Goal: Transaction & Acquisition: Purchase product/service

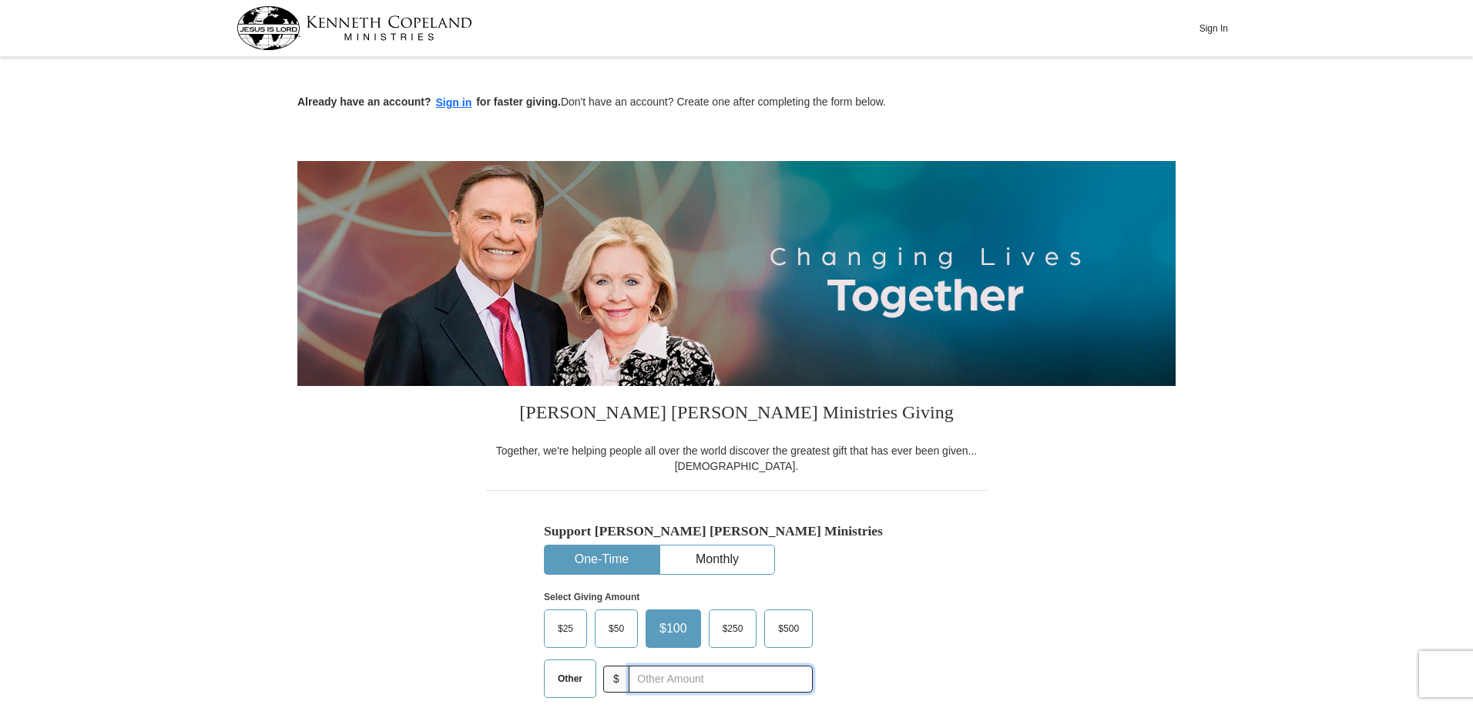
click at [647, 676] on input "text" at bounding box center [721, 679] width 184 height 27
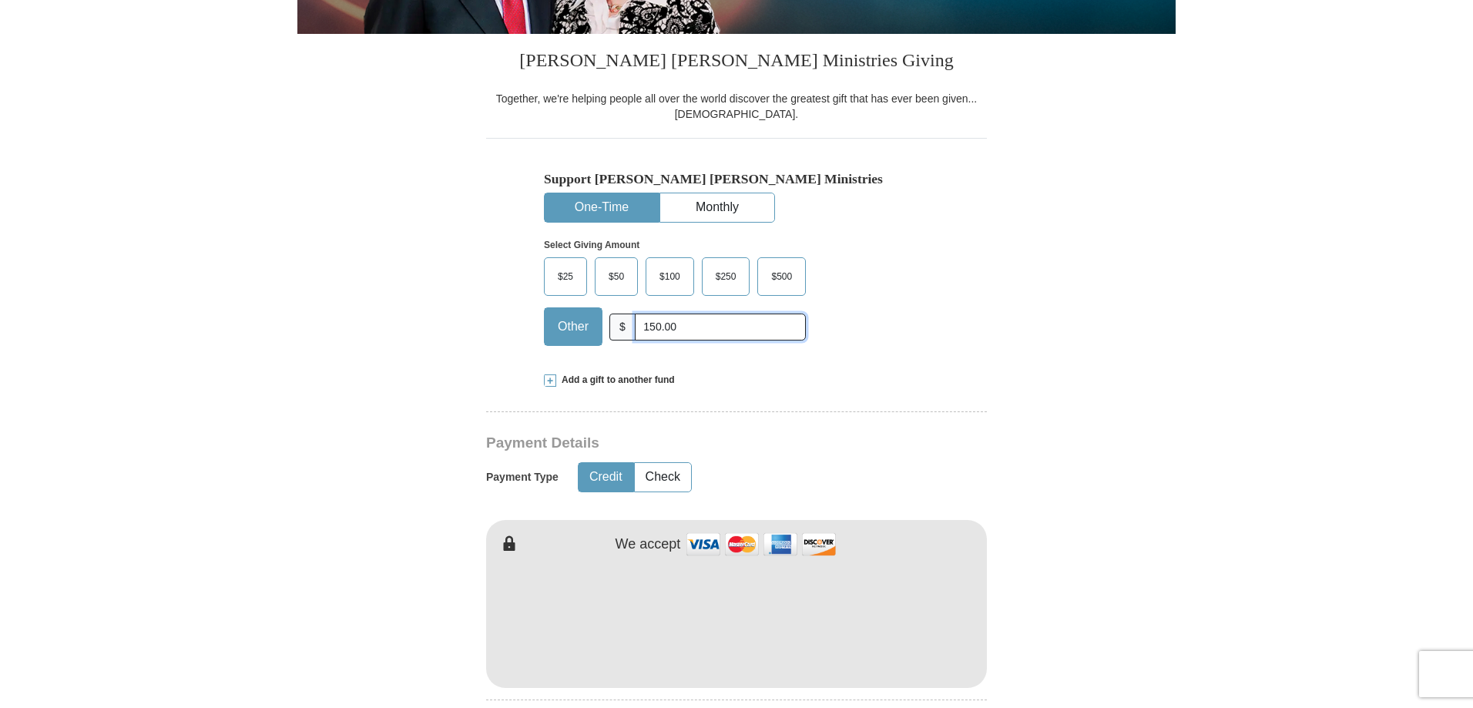
scroll to position [458, 0]
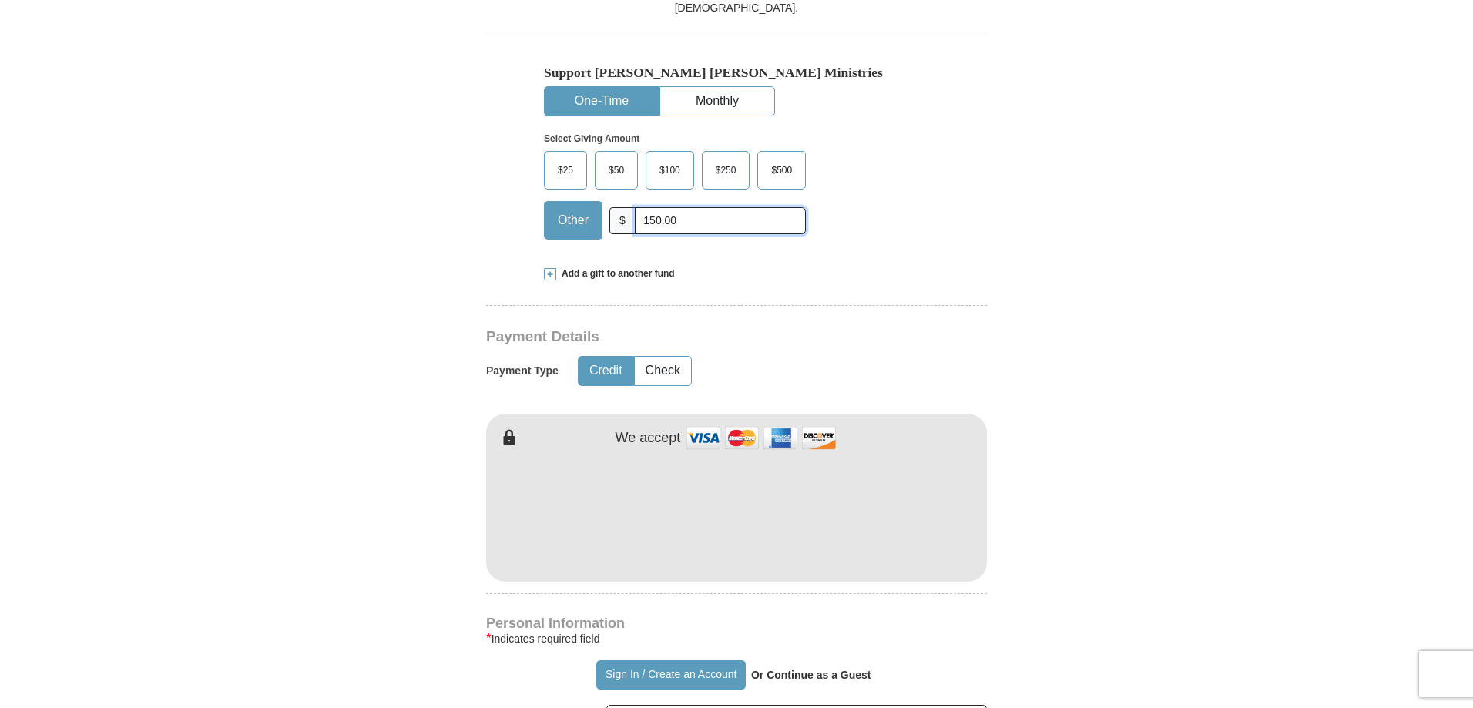
type input "150.00"
type input "Dave"
type input "[PERSON_NAME]"
click at [679, 672] on button "Sign In / Create an Account" at bounding box center [670, 674] width 149 height 29
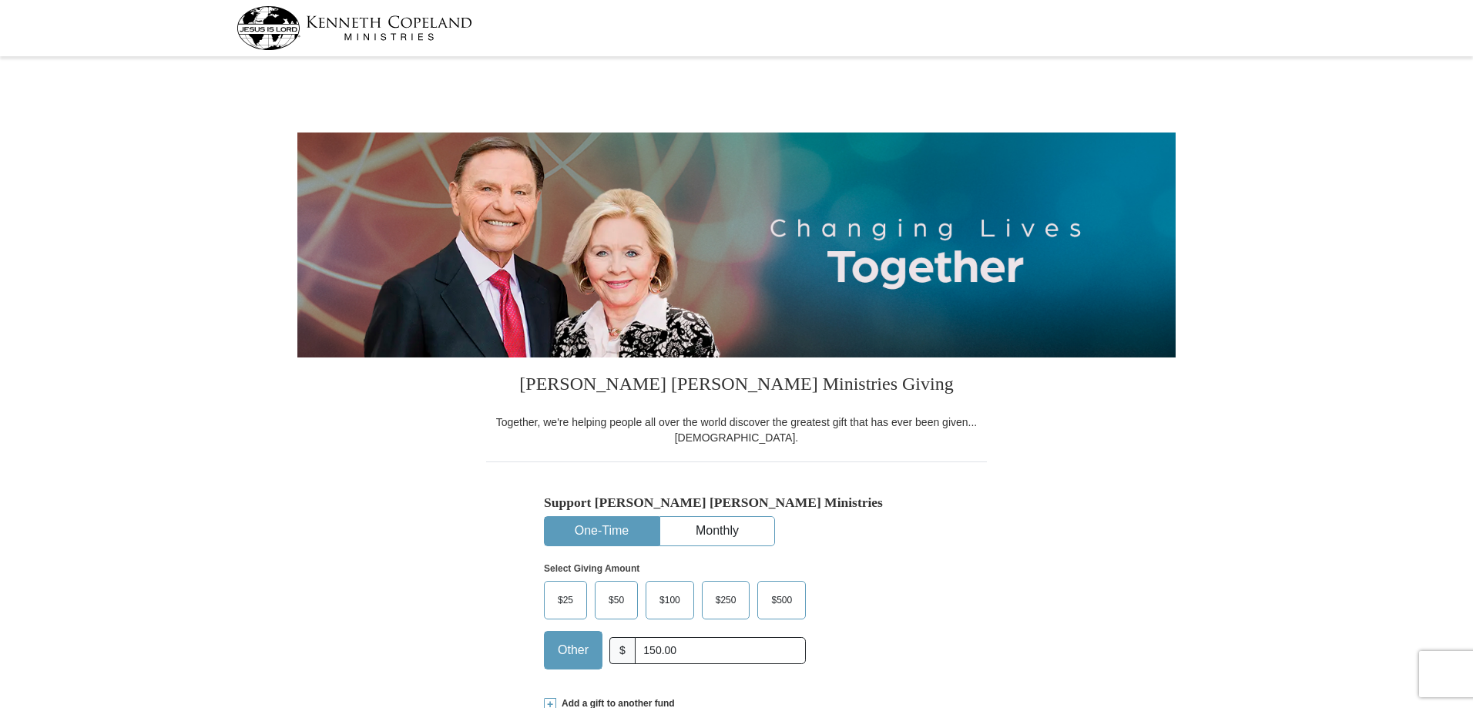
select select "[GEOGRAPHIC_DATA]"
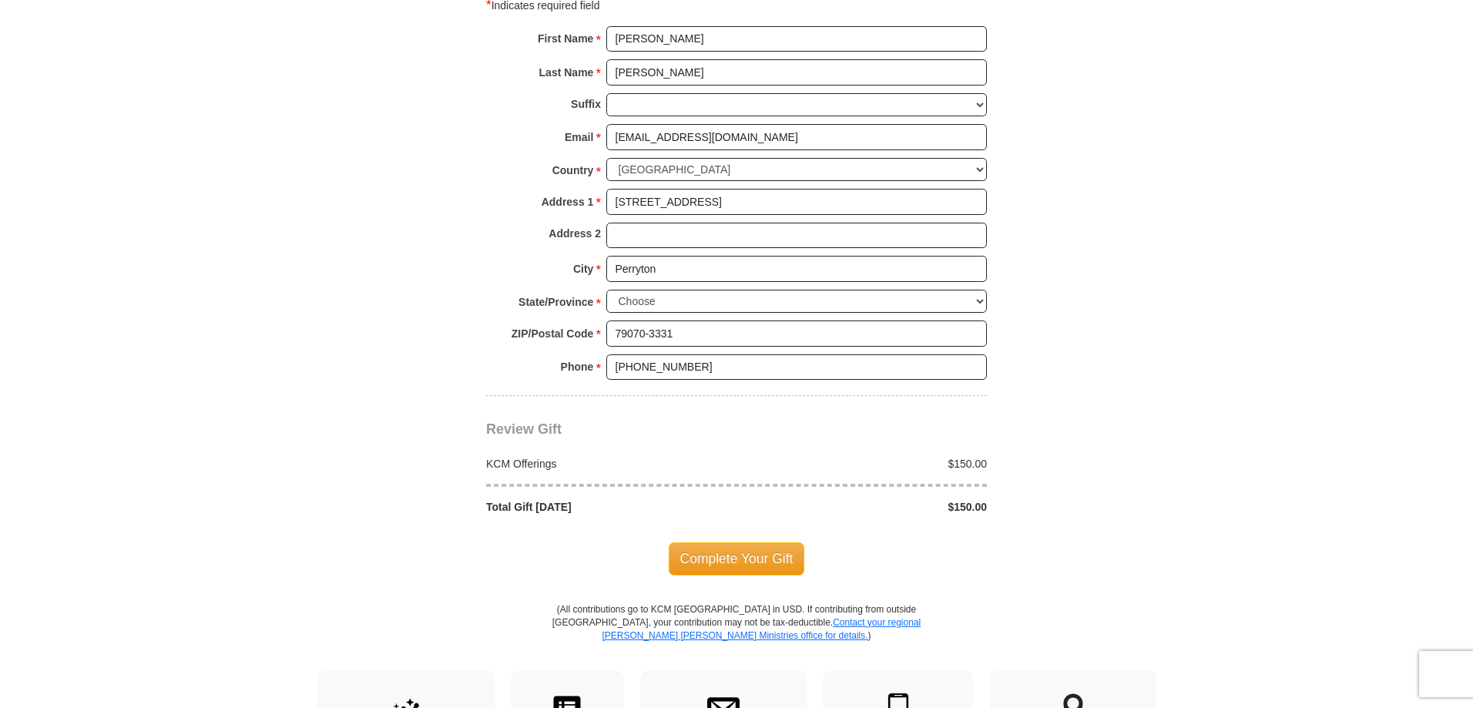
scroll to position [1079, 0]
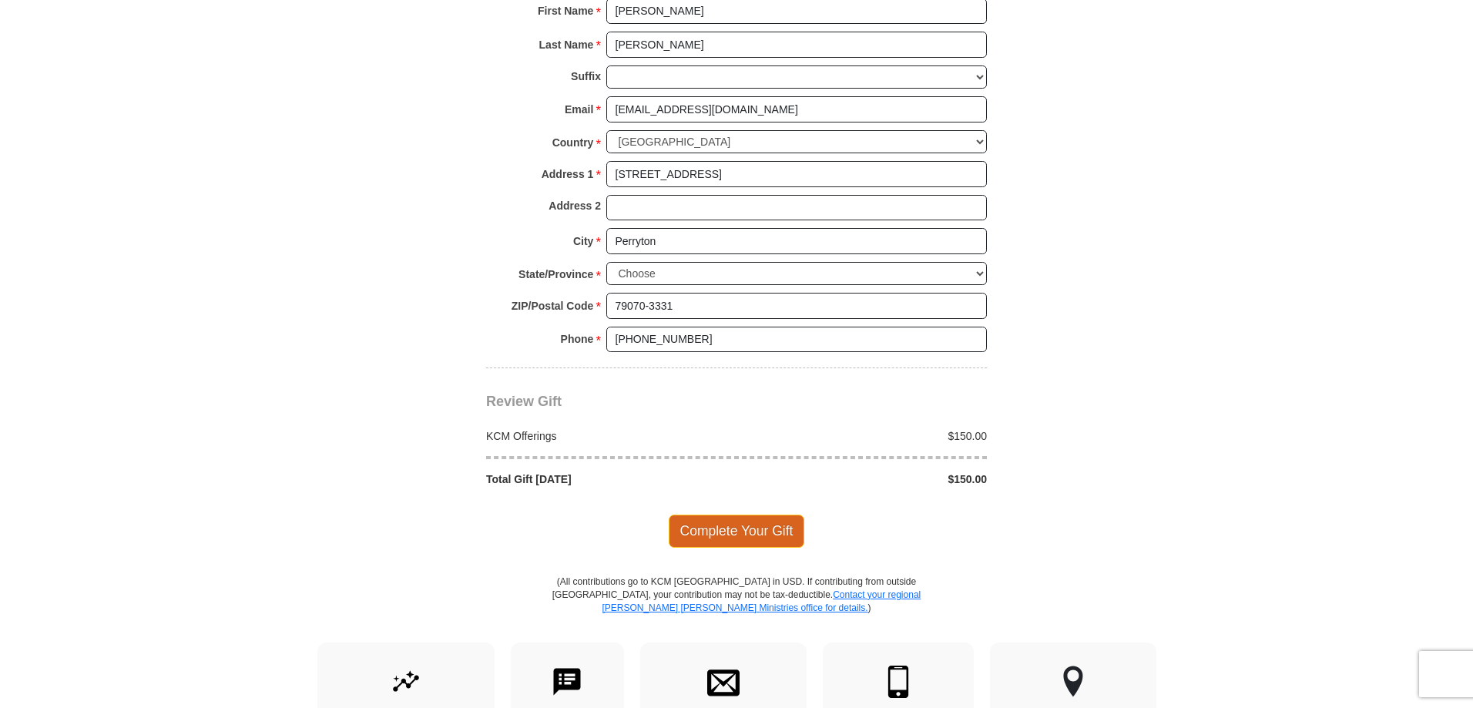
click at [719, 536] on span "Complete Your Gift" at bounding box center [737, 531] width 136 height 32
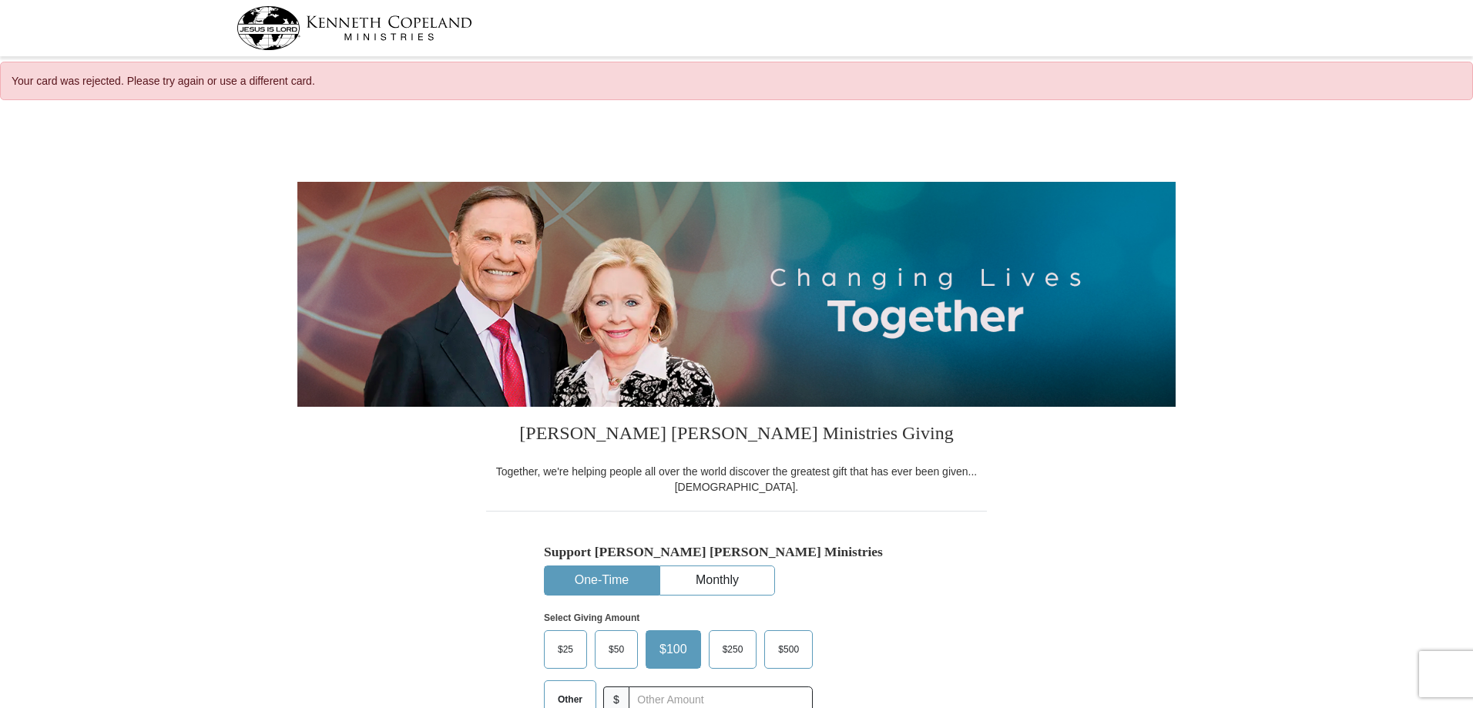
select select "[GEOGRAPHIC_DATA]"
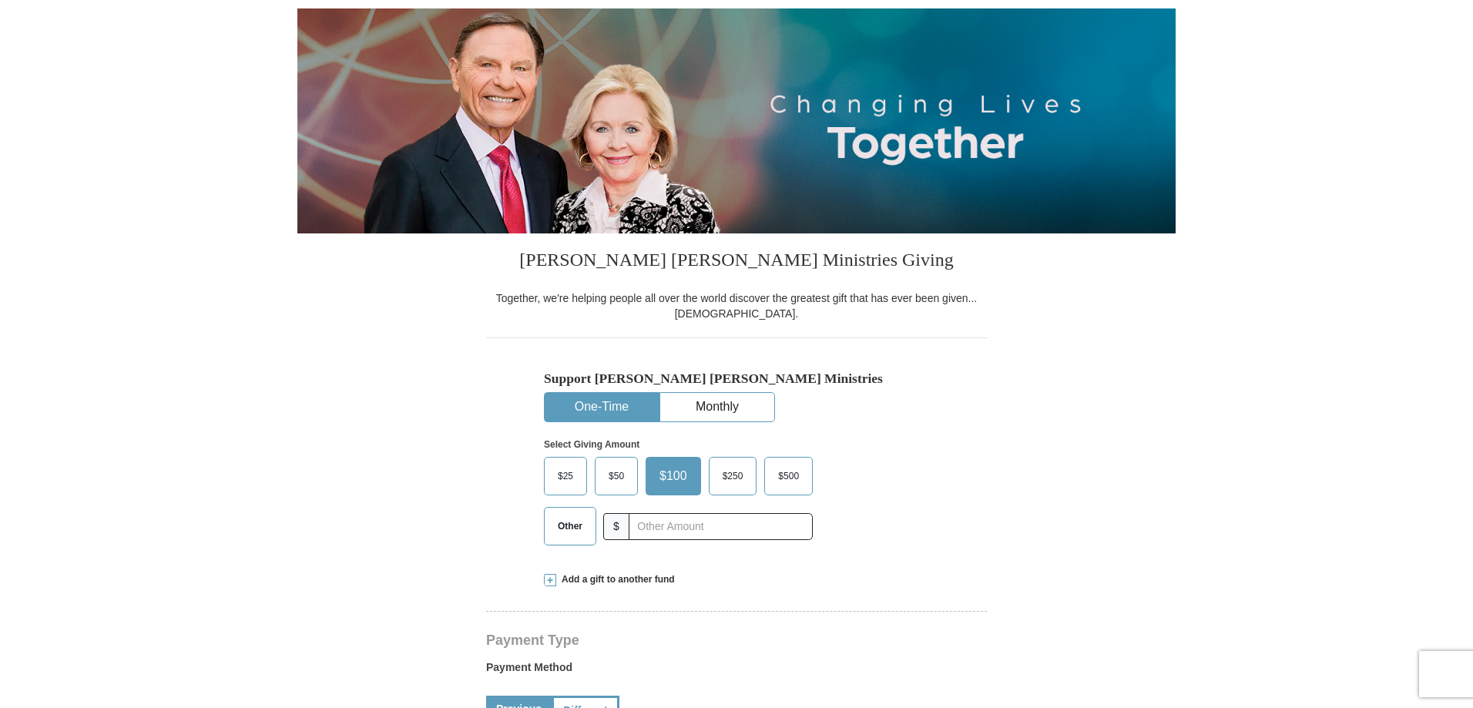
scroll to position [231, 0]
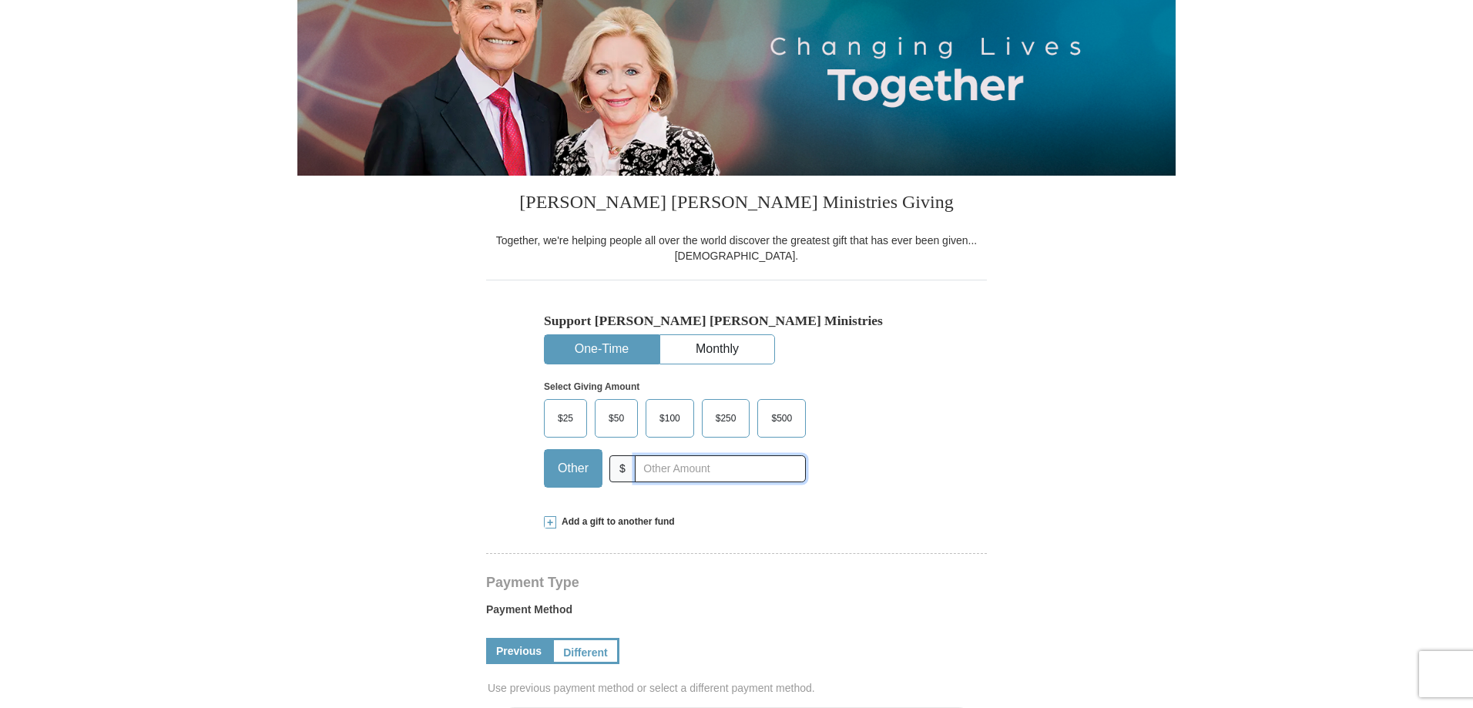
click at [683, 459] on input "text" at bounding box center [720, 468] width 171 height 27
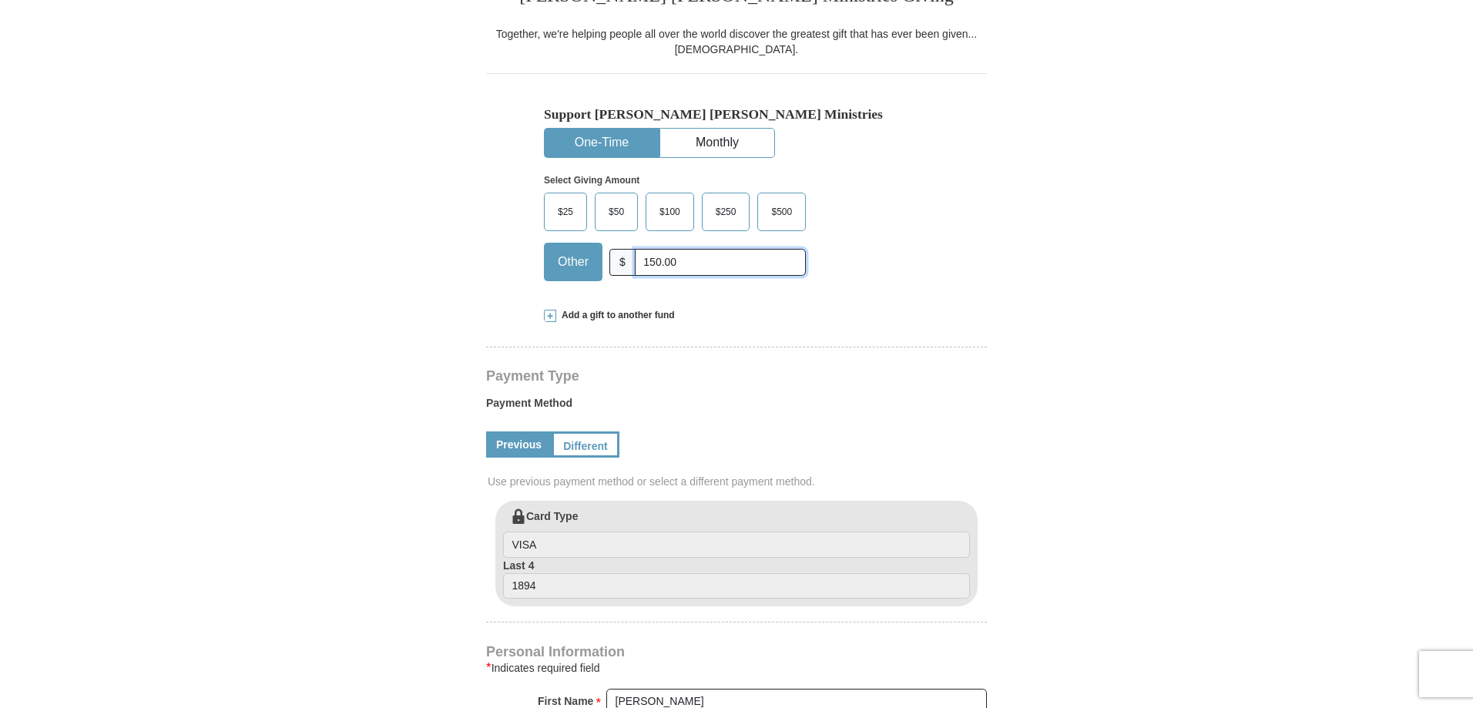
scroll to position [462, 0]
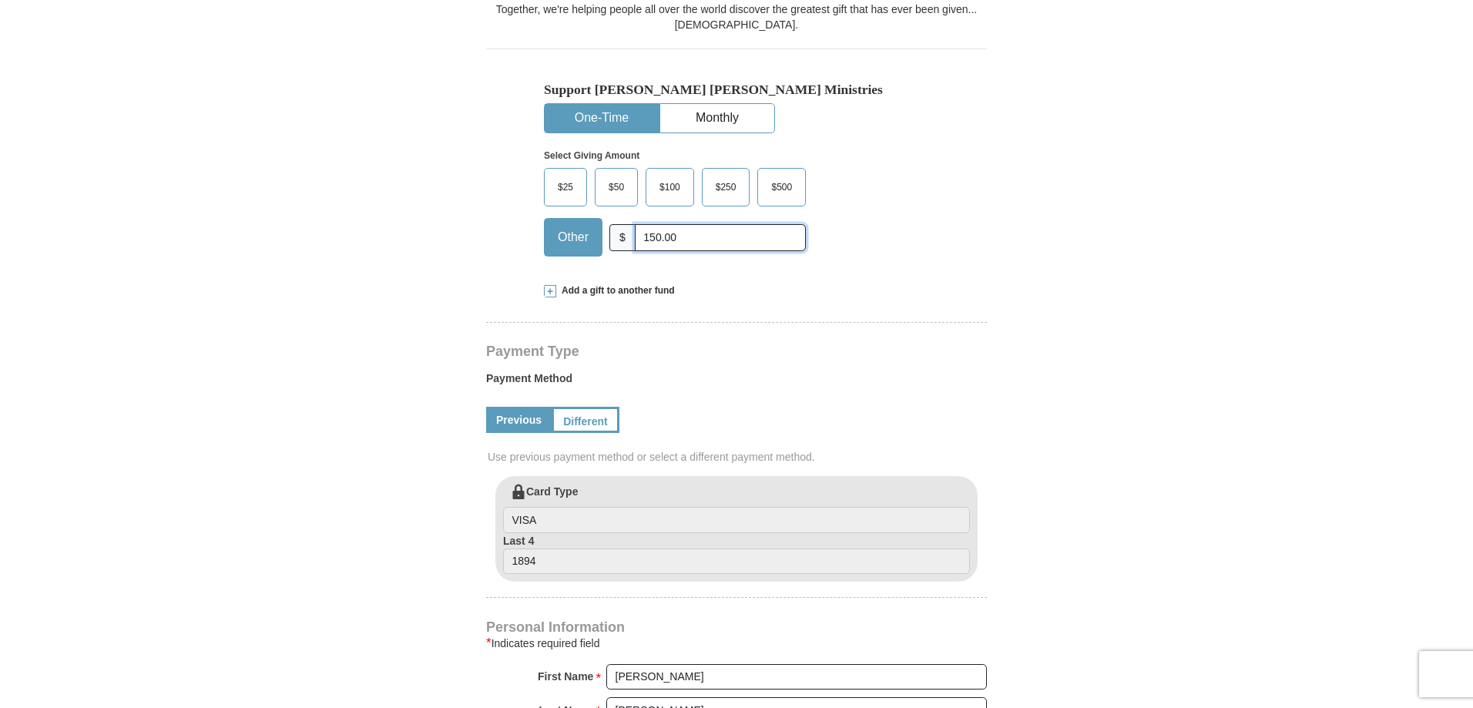
type input "150.00"
click at [609, 520] on input "VISA" at bounding box center [736, 520] width 467 height 26
click at [586, 565] on input "1894" at bounding box center [736, 562] width 467 height 26
drag, startPoint x: 586, startPoint y: 565, endPoint x: 433, endPoint y: 546, distance: 154.5
click at [433, 546] on form "Kenneth Copeland Ministries Giving Together, we're helping people all over the …" at bounding box center [736, 550] width 878 height 1803
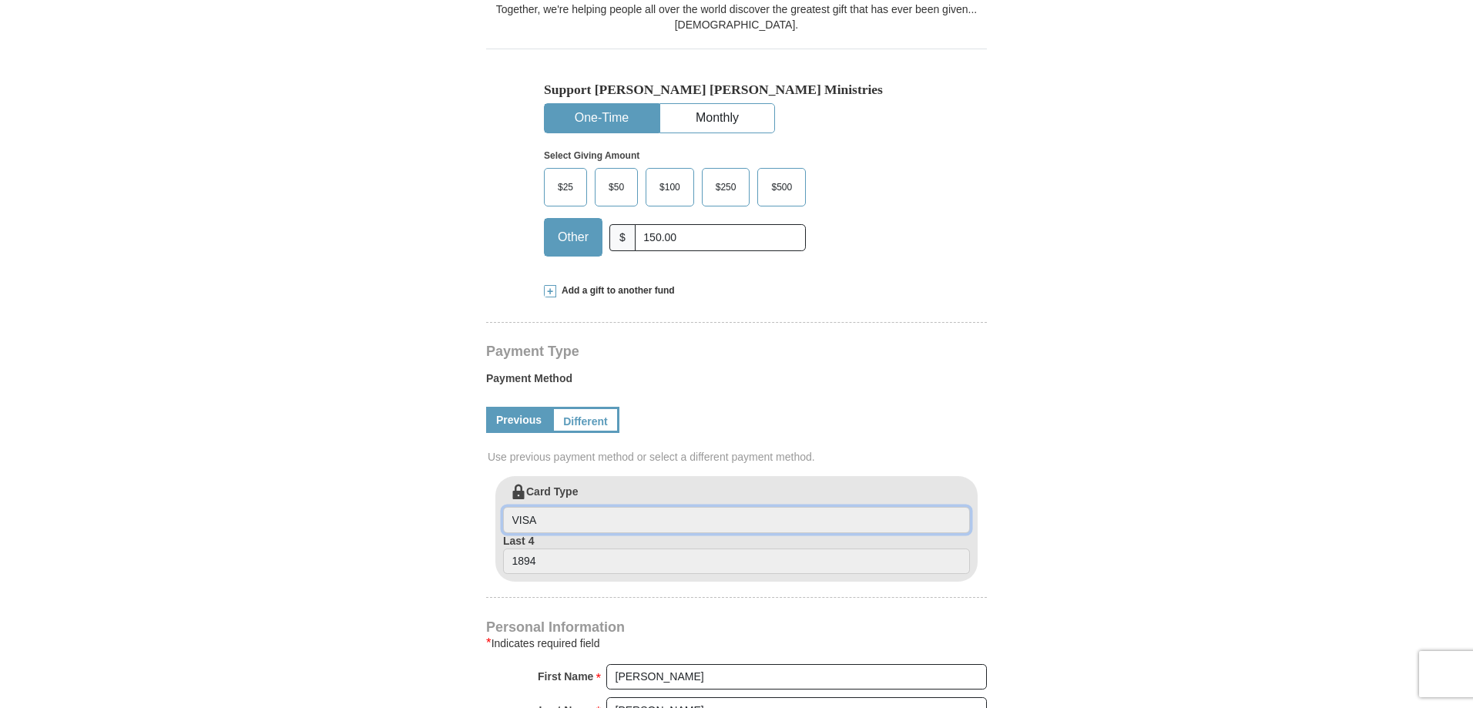
click at [576, 518] on input "VISA" at bounding box center [736, 520] width 467 height 26
click at [597, 414] on link "Different" at bounding box center [584, 420] width 65 height 26
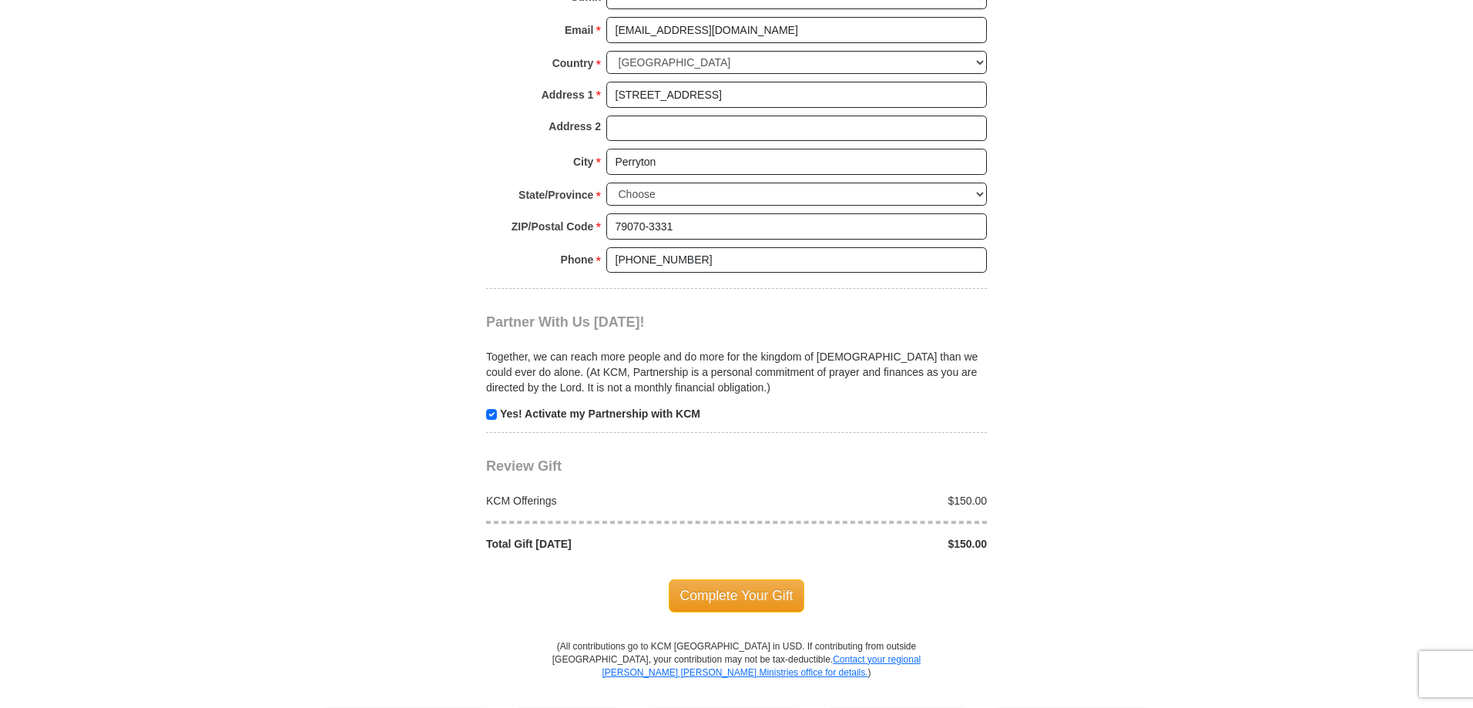
scroll to position [1387, 0]
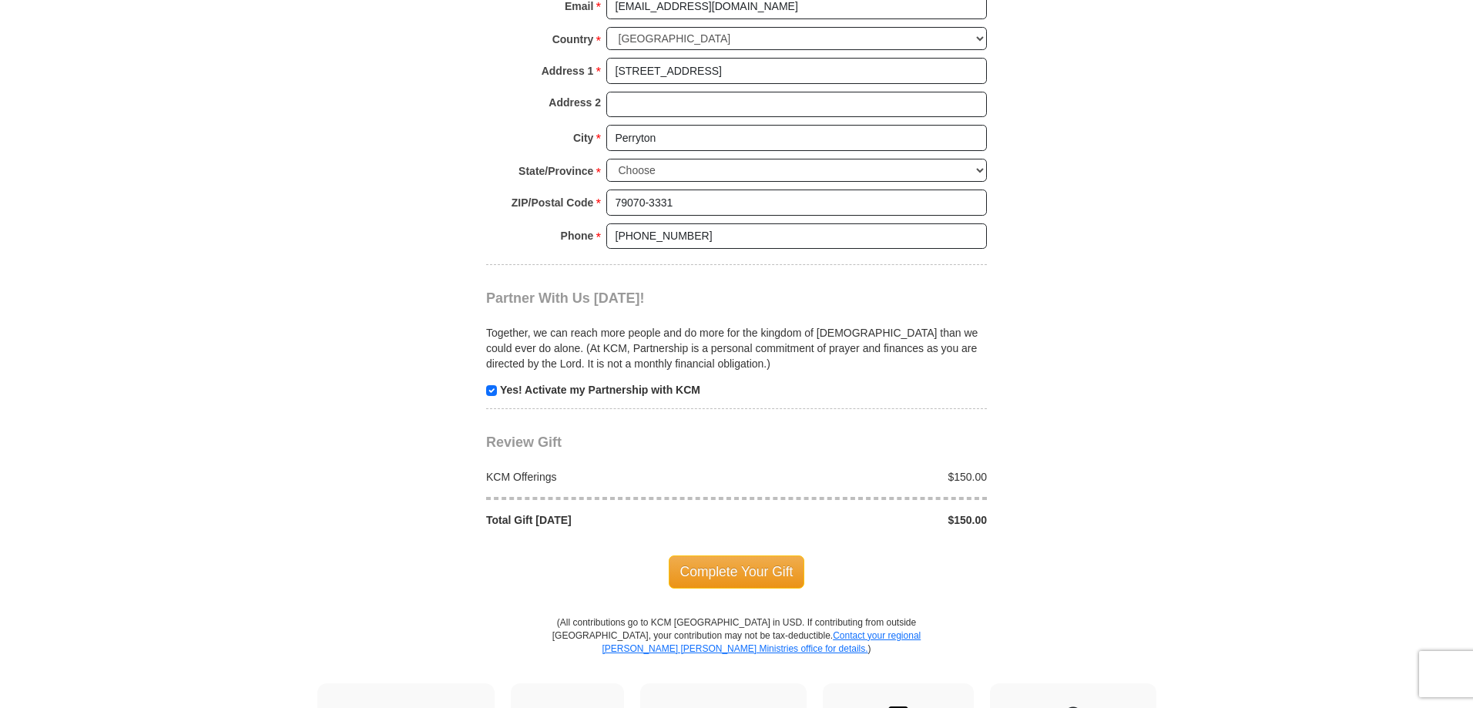
click at [498, 393] on p "Yes! Activate my Partnership with KCM" at bounding box center [736, 389] width 501 height 15
click at [495, 391] on input "checkbox" at bounding box center [491, 390] width 11 height 11
checkbox input "false"
click at [770, 575] on span "Complete Your Gift" at bounding box center [737, 571] width 136 height 32
